Goal: Information Seeking & Learning: Learn about a topic

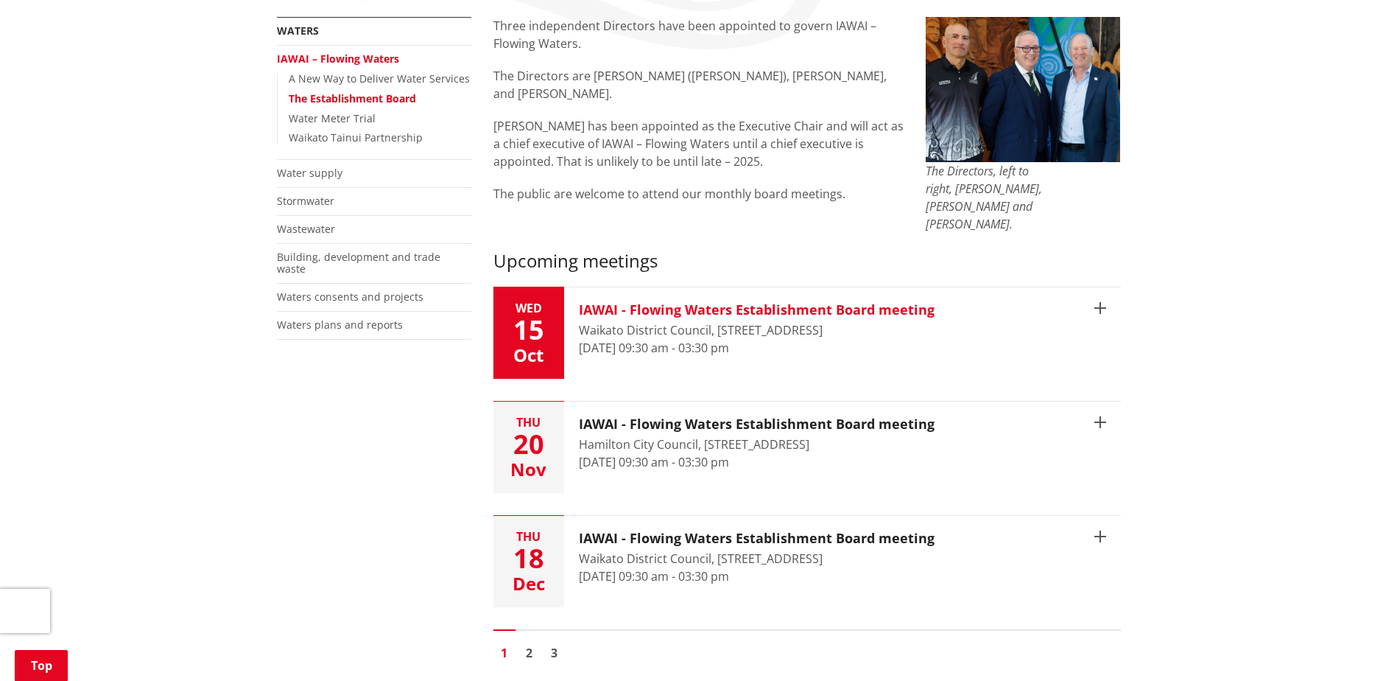
scroll to position [295, 0]
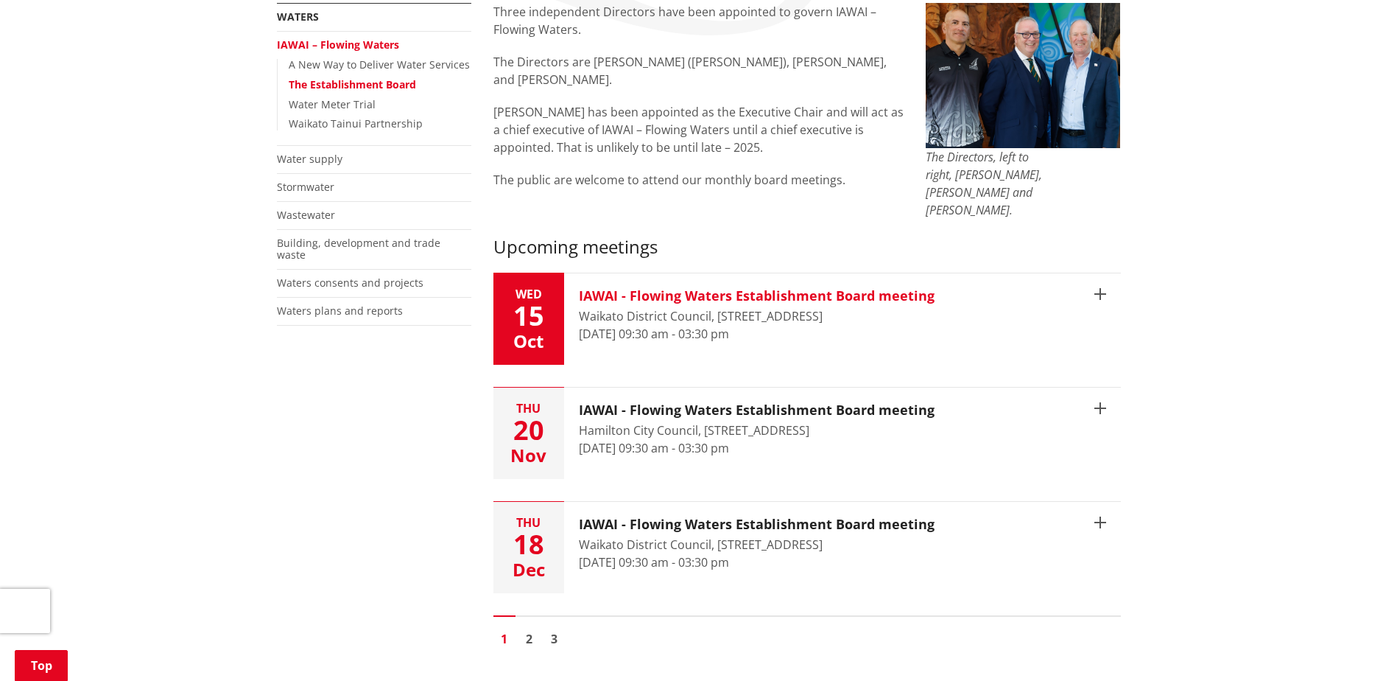
click at [807, 288] on h3 "IAWAI - Flowing Waters Establishment Board meeting" at bounding box center [757, 296] width 356 height 16
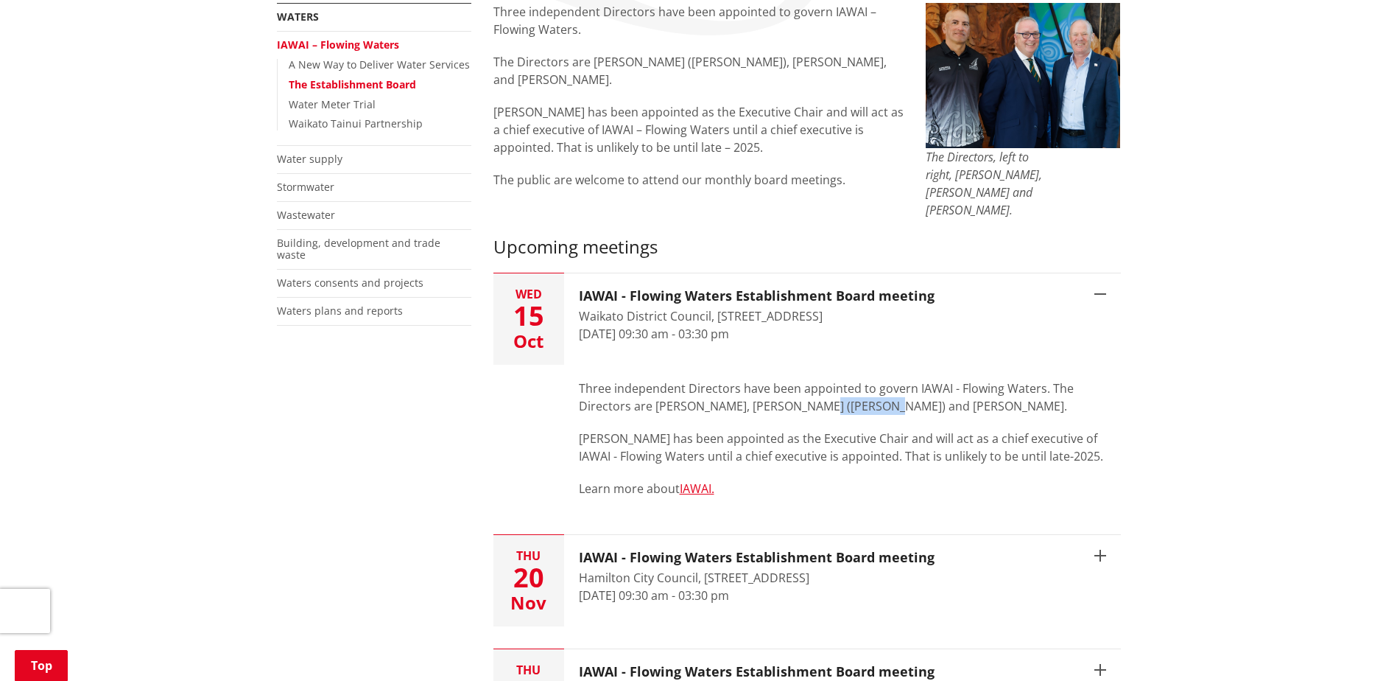
drag, startPoint x: 877, startPoint y: 390, endPoint x: 811, endPoint y: 382, distance: 66.1
click at [811, 382] on p "Three independent Directors have been appointed to govern IAWAI - Flowing Water…" at bounding box center [850, 396] width 542 height 35
copy p "Tainui Waka"
click at [1027, 387] on p "Three independent Directors have been appointed to govern IAWAI - Flowing Water…" at bounding box center [850, 396] width 542 height 35
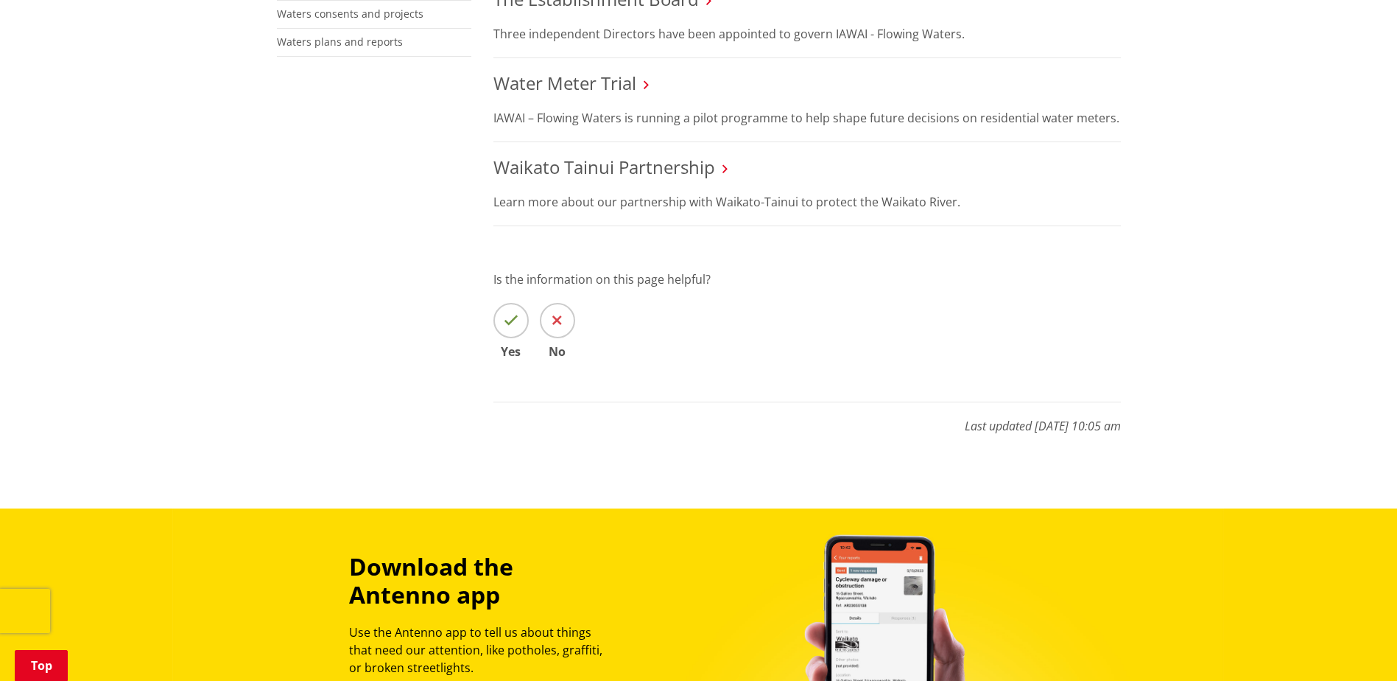
scroll to position [589, 0]
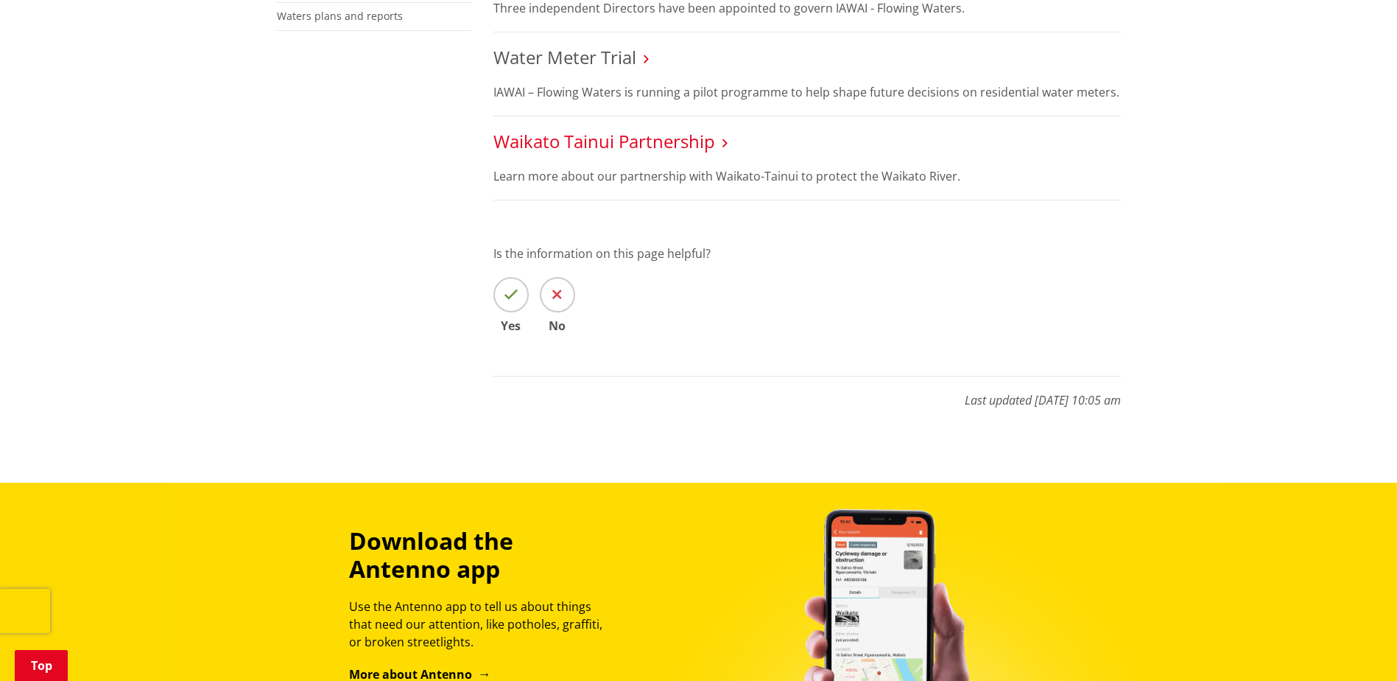
click at [649, 153] on link "Waikato Tainui Partnership" at bounding box center [605, 141] width 222 height 24
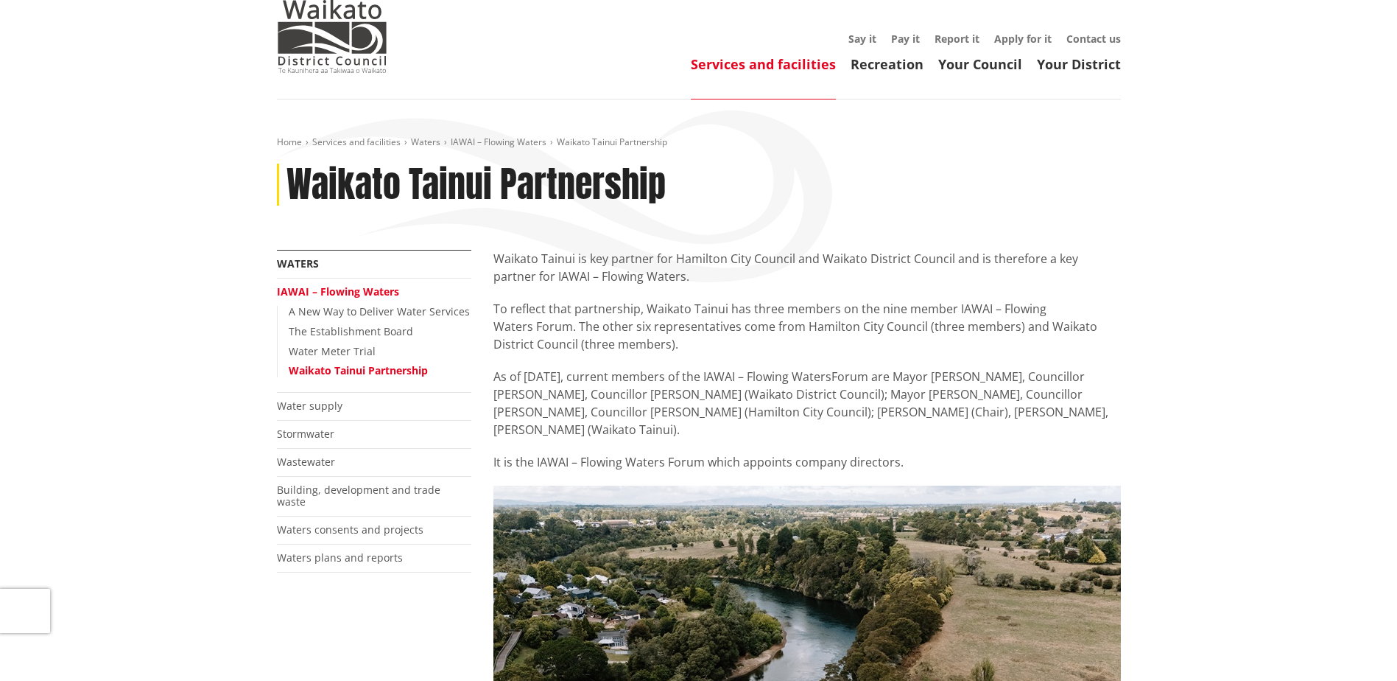
scroll to position [74, 0]
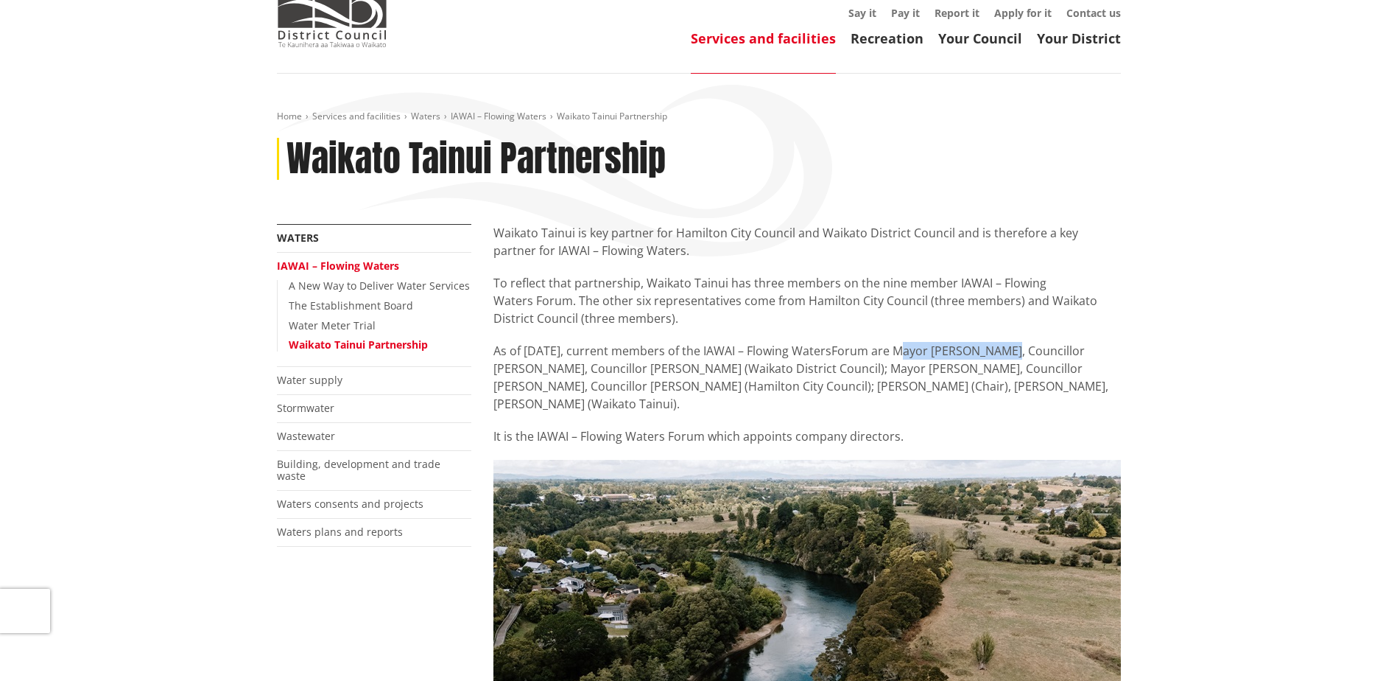
drag, startPoint x: 1018, startPoint y: 349, endPoint x: 911, endPoint y: 354, distance: 106.9
click at [911, 354] on span "Forum are Mayor Jacqui Church, Councillor Lisa Thomson, Councillor Eugene Patte…" at bounding box center [801, 377] width 615 height 69
copy span "ayor Jacqui Church"
click at [1269, 291] on div "Home Services and facilities Waters IAWAI – Flowing Waters Waikato Tainui Partn…" at bounding box center [698, 664] width 1397 height 1181
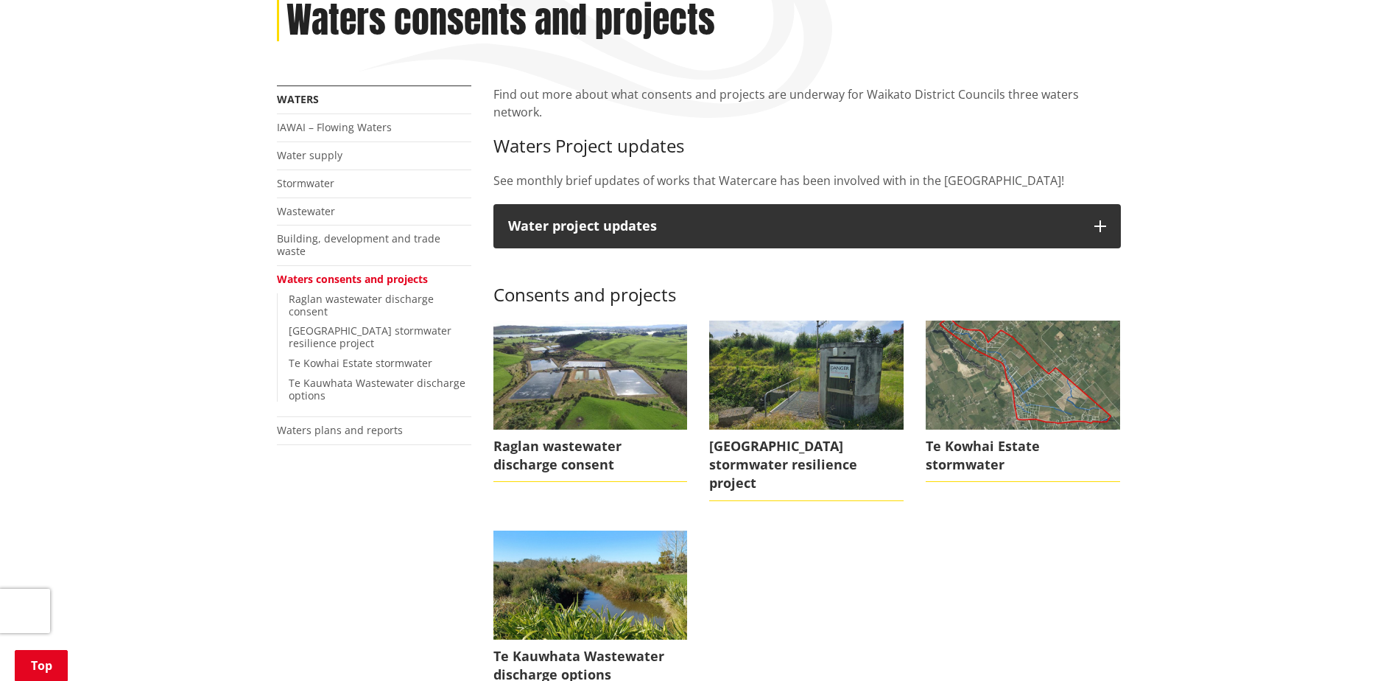
scroll to position [221, 0]
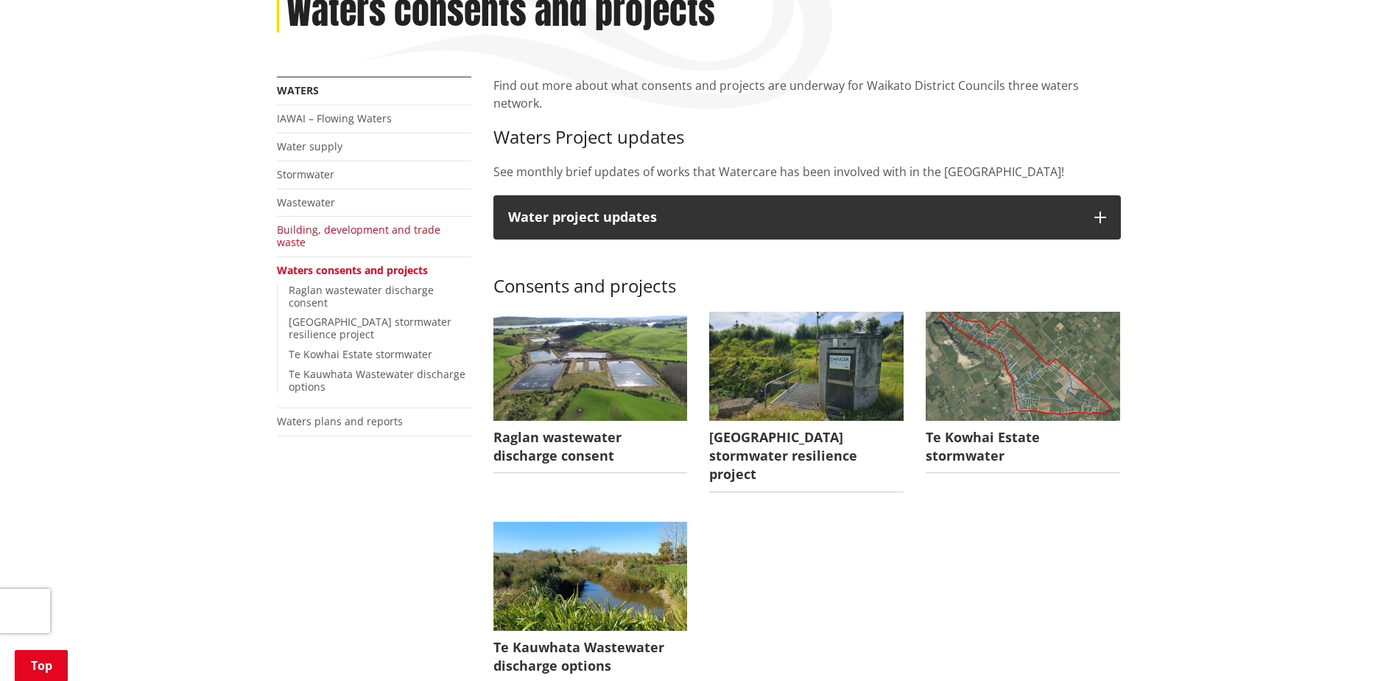
click at [390, 236] on link "Building, development and trade waste" at bounding box center [359, 235] width 164 height 27
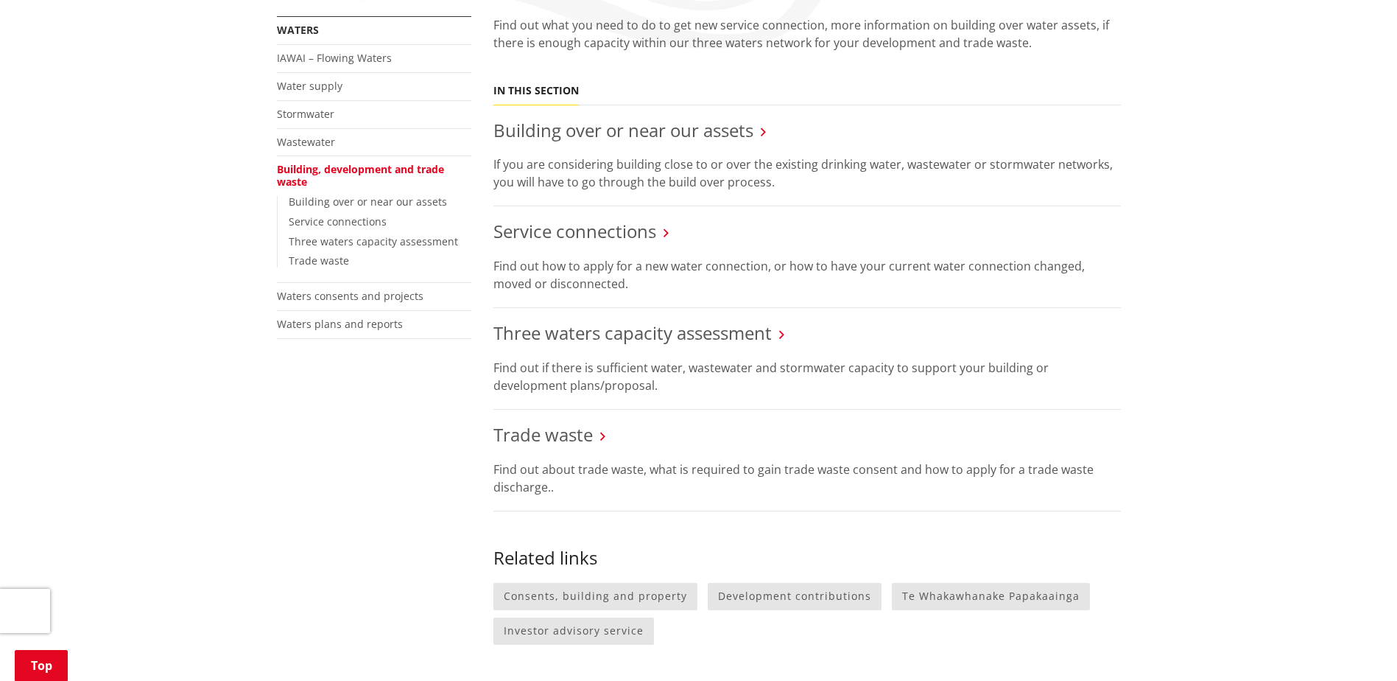
scroll to position [295, 0]
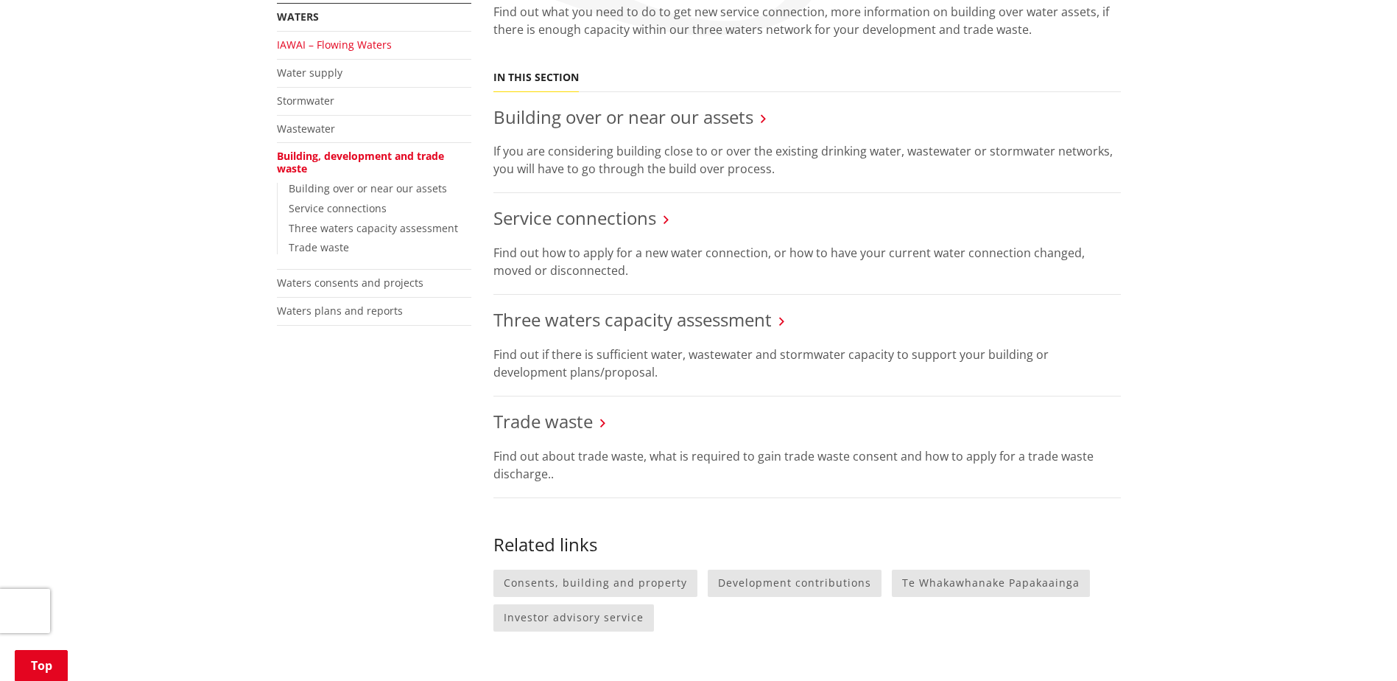
click at [326, 46] on link "IAWAI – Flowing Waters" at bounding box center [334, 45] width 115 height 14
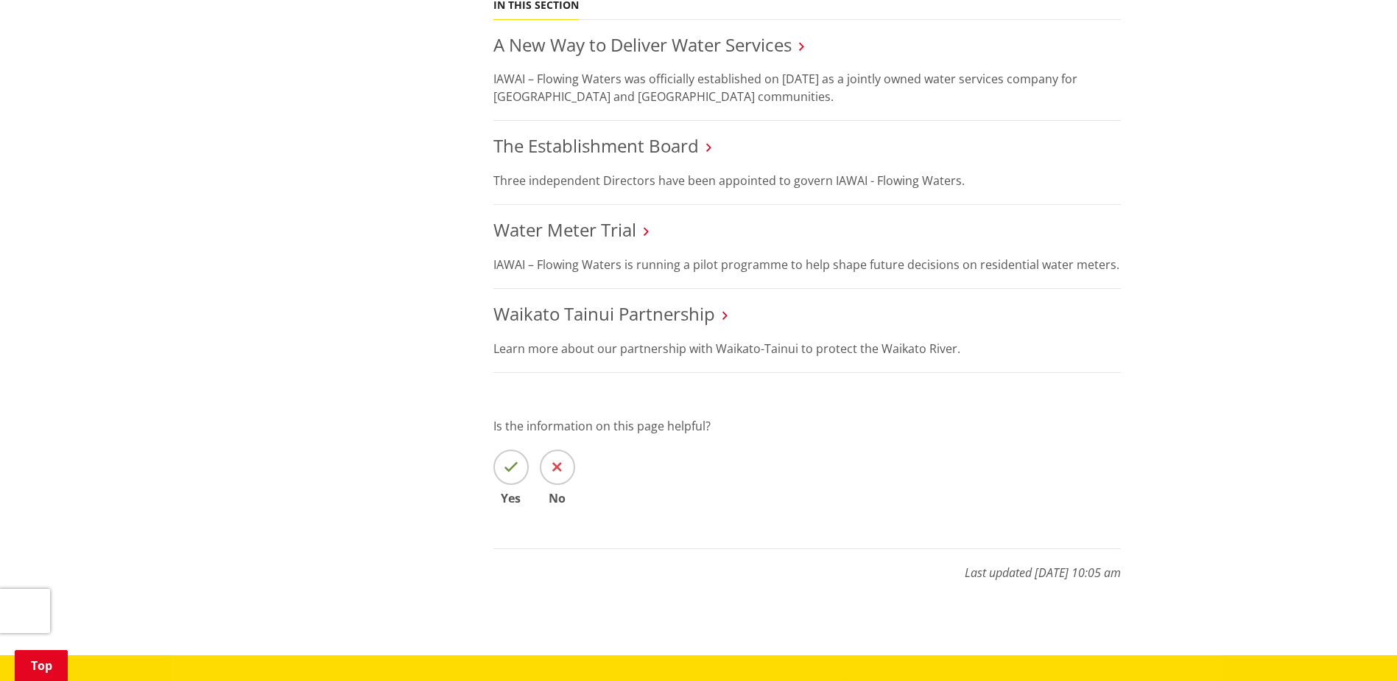
scroll to position [663, 0]
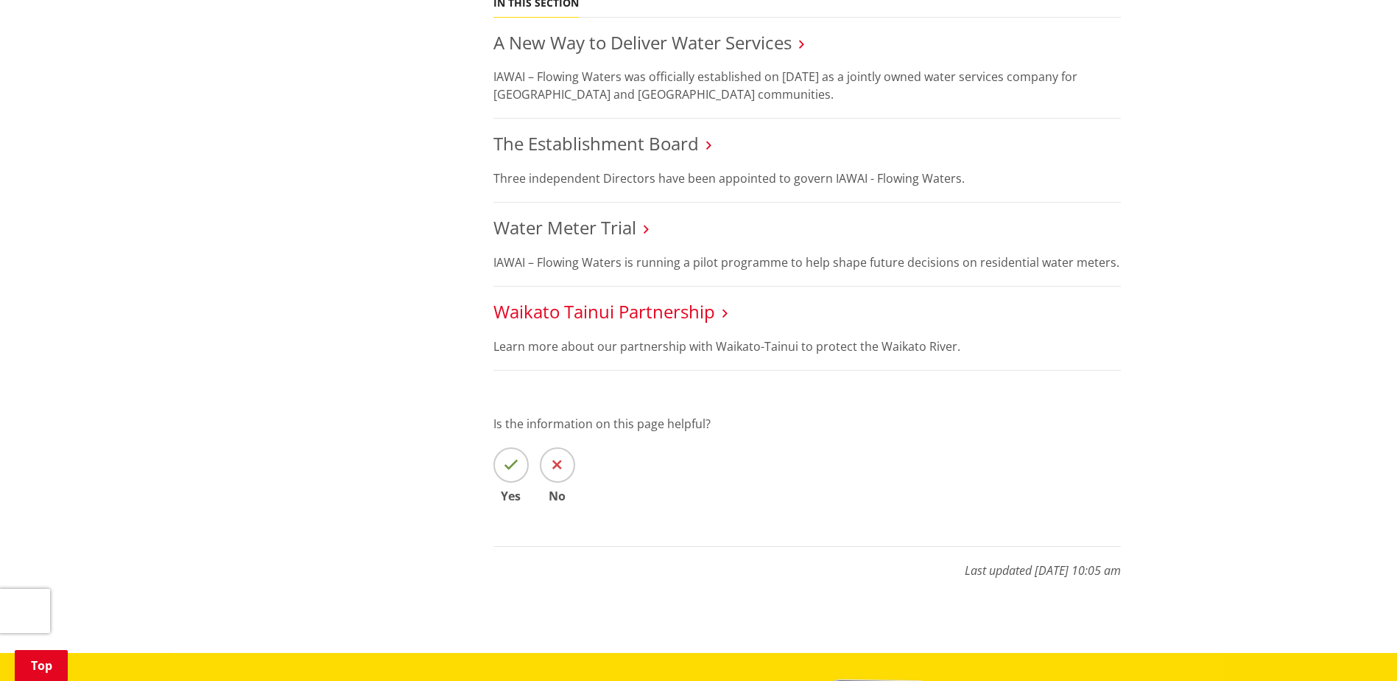
click at [614, 315] on link "Waikato Tainui Partnership" at bounding box center [605, 311] width 222 height 24
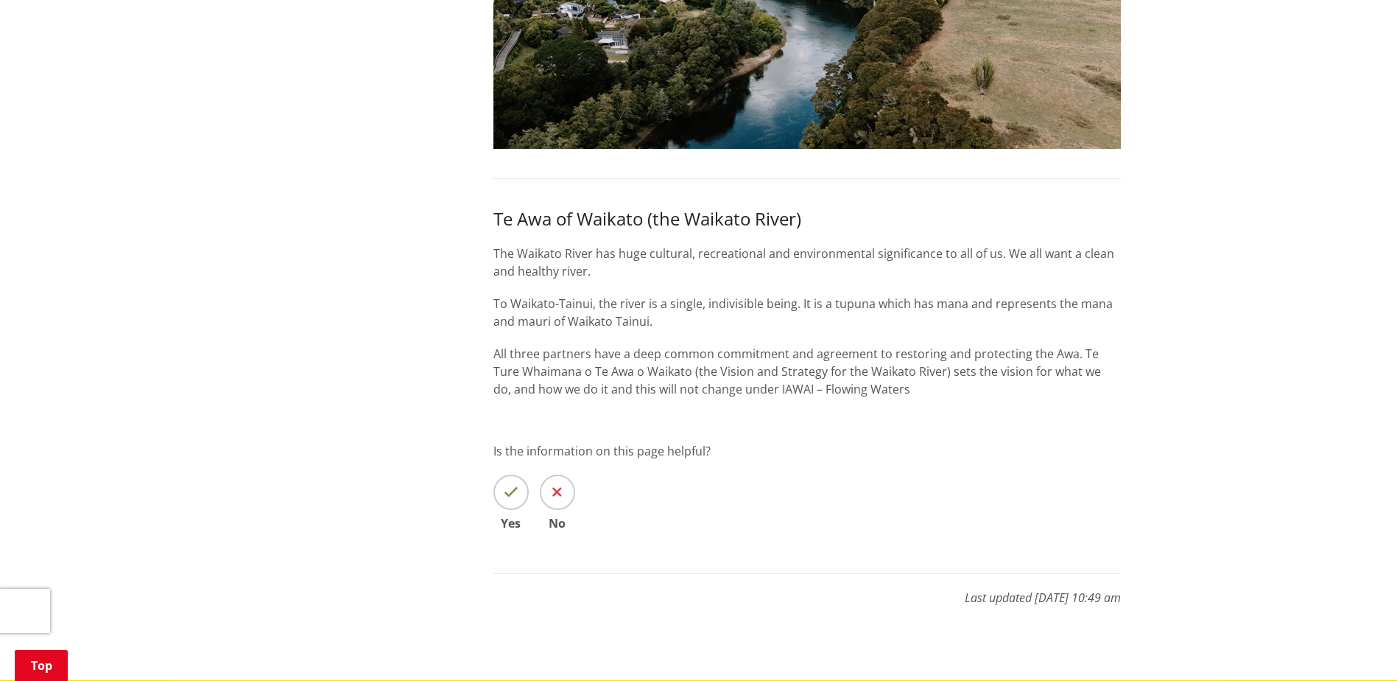
scroll to position [737, 0]
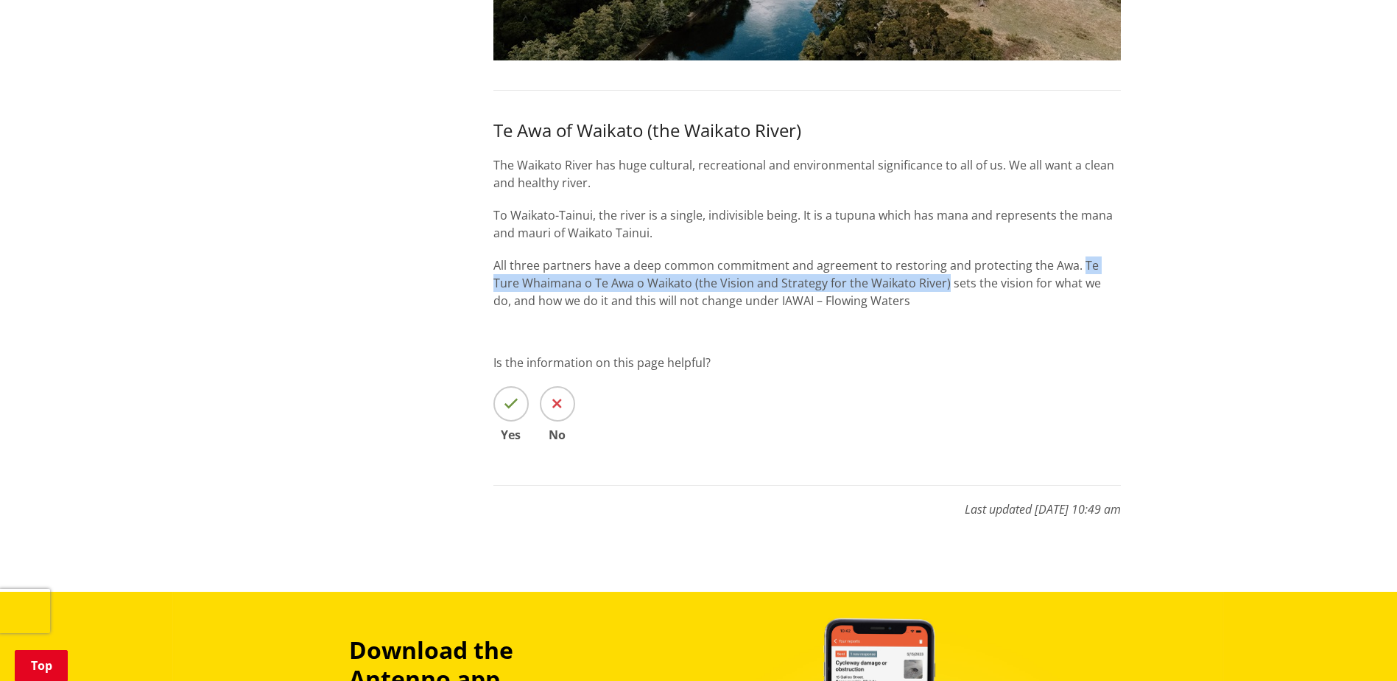
drag, startPoint x: 1078, startPoint y: 263, endPoint x: 918, endPoint y: 280, distance: 160.7
click at [918, 280] on p "All three partners have a deep common commitment and agreement to restoring and…" at bounding box center [808, 282] width 628 height 53
drag, startPoint x: 918, startPoint y: 280, endPoint x: 835, endPoint y: 287, distance: 83.6
drag, startPoint x: 923, startPoint y: 283, endPoint x: 1078, endPoint y: 253, distance: 158.3
click at [1078, 253] on div "Te Awa of Waikato (the Waikato River) The Waikato River has huge cultural, recr…" at bounding box center [808, 214] width 628 height 189
